Goal: Communication & Community: Ask a question

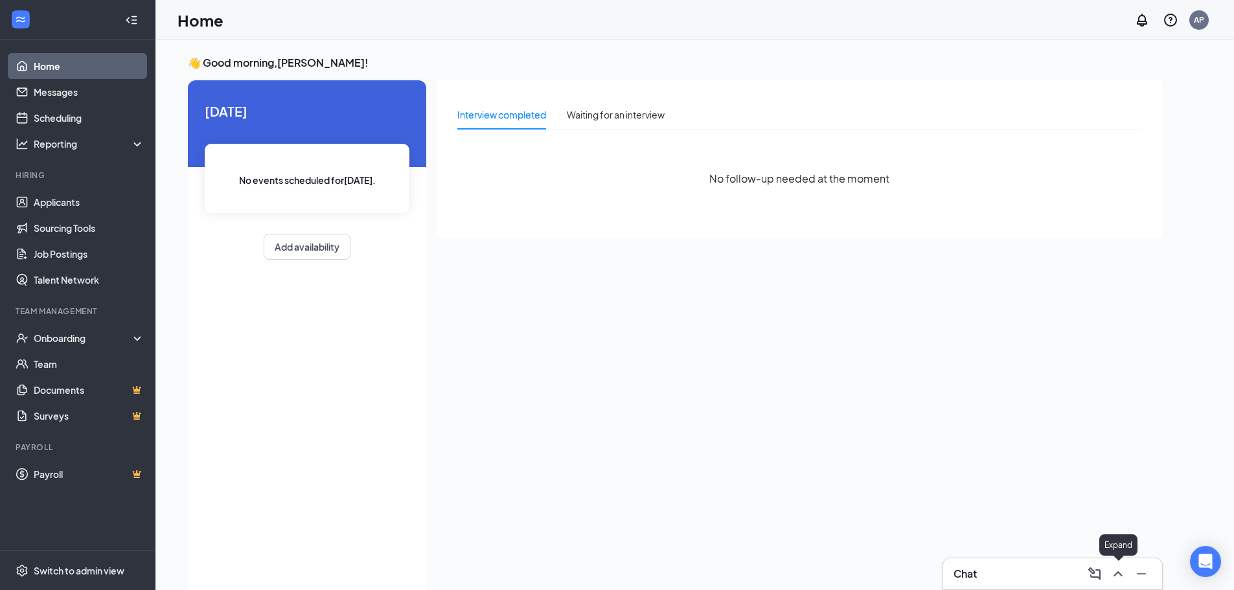
click at [1127, 579] on button at bounding box center [1118, 574] width 21 height 21
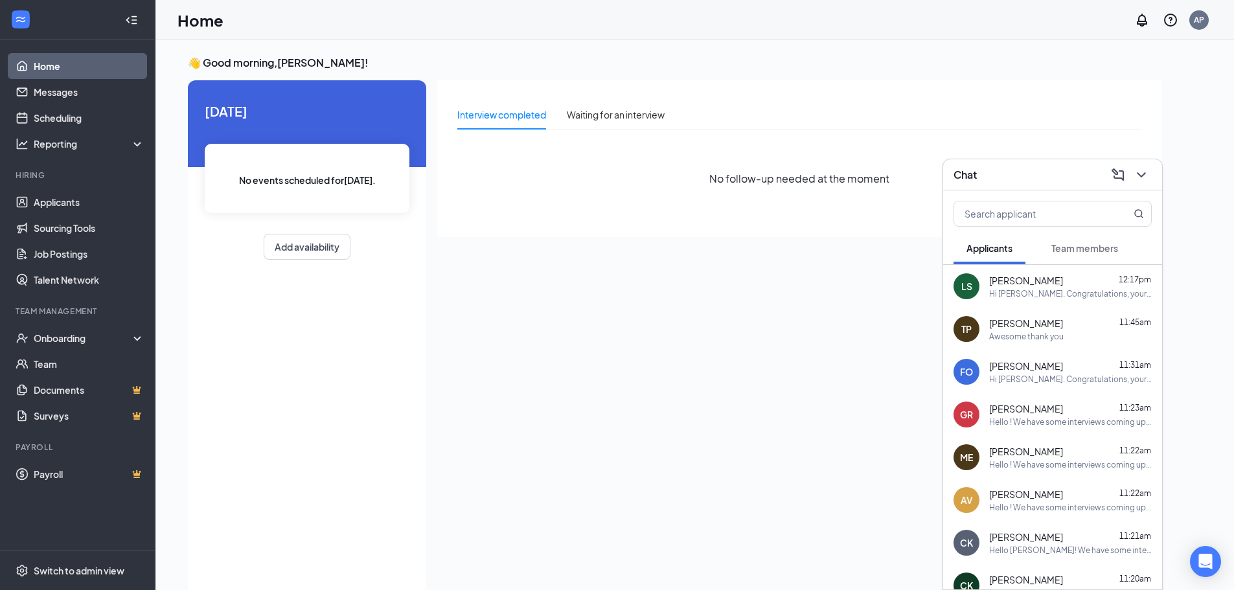
click at [48, 71] on link "Home" at bounding box center [89, 66] width 111 height 26
click at [107, 64] on link "Home" at bounding box center [89, 66] width 111 height 26
click at [94, 86] on link "Messages" at bounding box center [89, 92] width 111 height 26
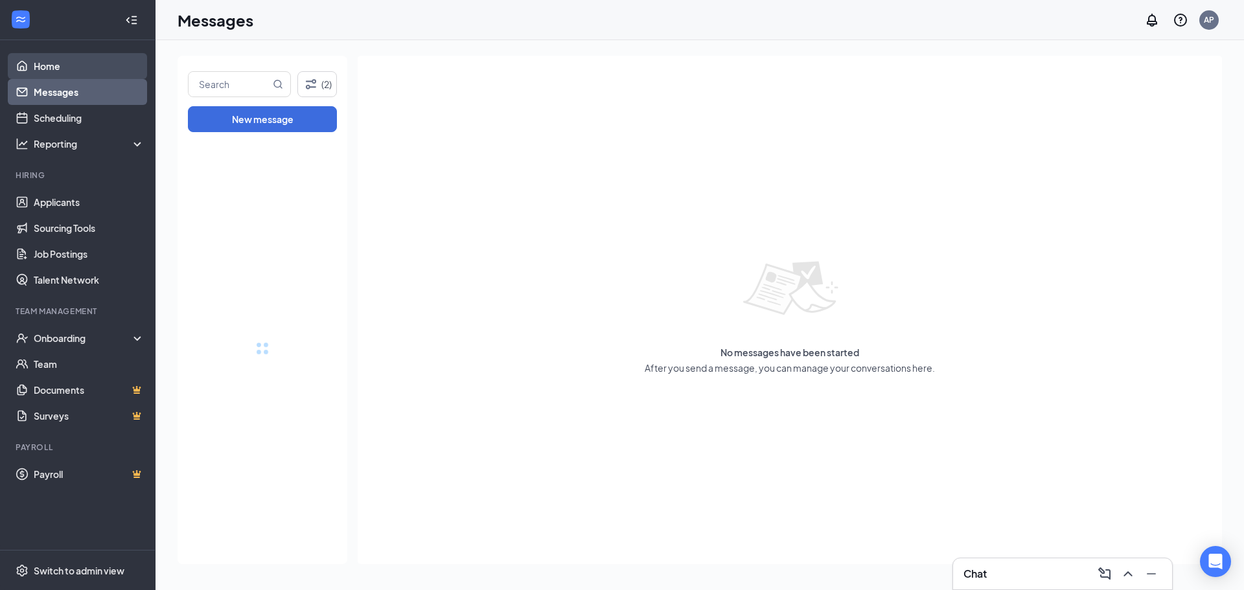
click at [94, 71] on link "Home" at bounding box center [89, 66] width 111 height 26
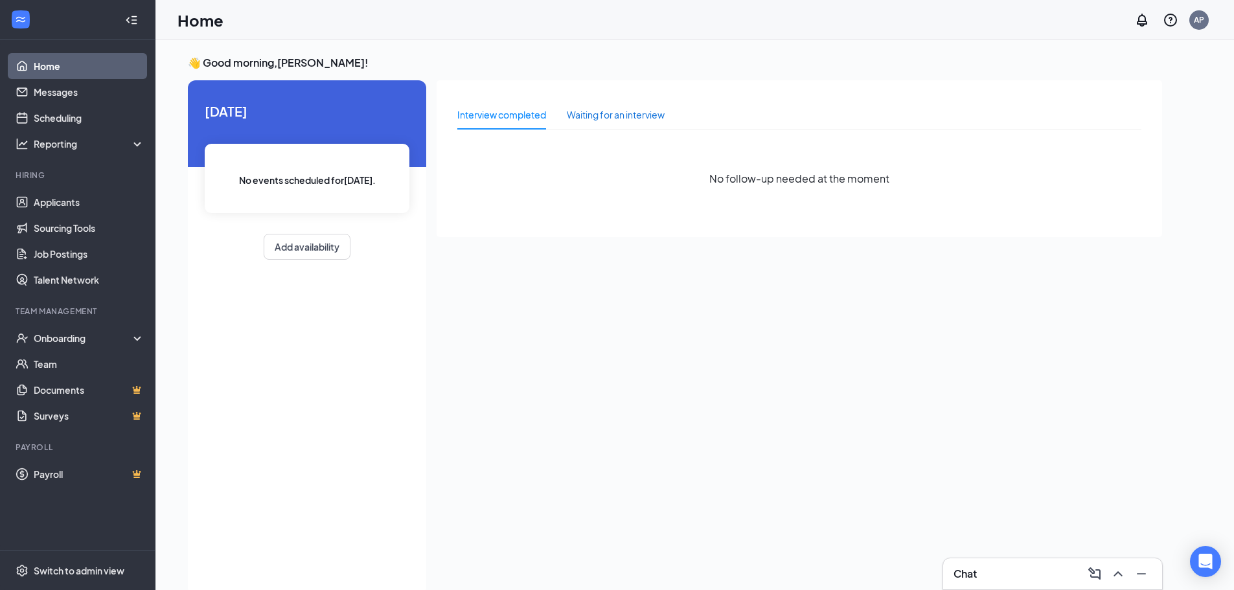
click at [597, 116] on div "Waiting for an interview" at bounding box center [616, 115] width 98 height 14
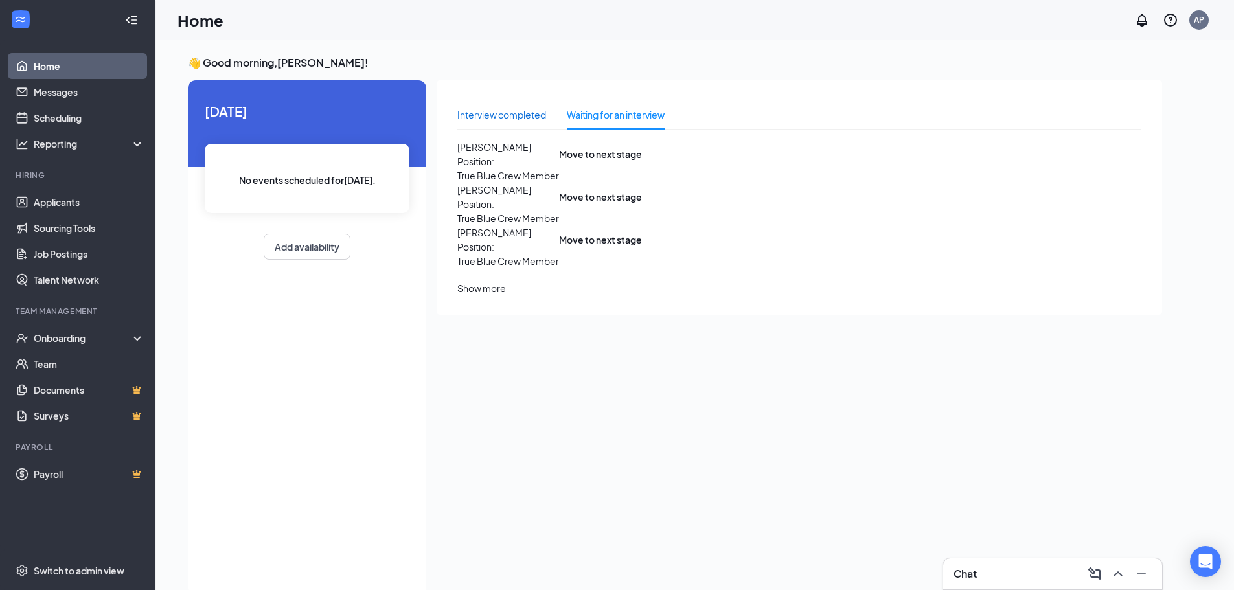
click at [529, 115] on div "Interview completed" at bounding box center [502, 115] width 89 height 14
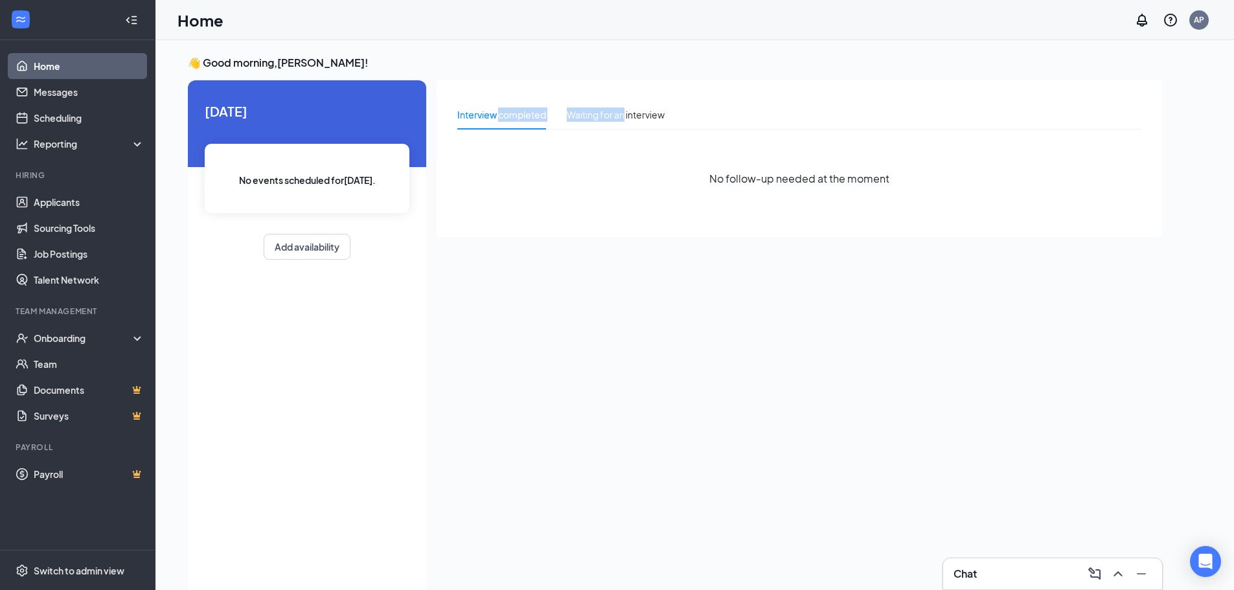
drag, startPoint x: 527, startPoint y: 115, endPoint x: 774, endPoint y: 65, distance: 251.9
click at [659, 94] on div "Interview completed Waiting for an interview No follow-up needed at the moment" at bounding box center [800, 158] width 726 height 157
click at [717, 61] on h3 "👋 Good morning, [PERSON_NAME] !" at bounding box center [675, 63] width 975 height 14
